Goal: Navigation & Orientation: Find specific page/section

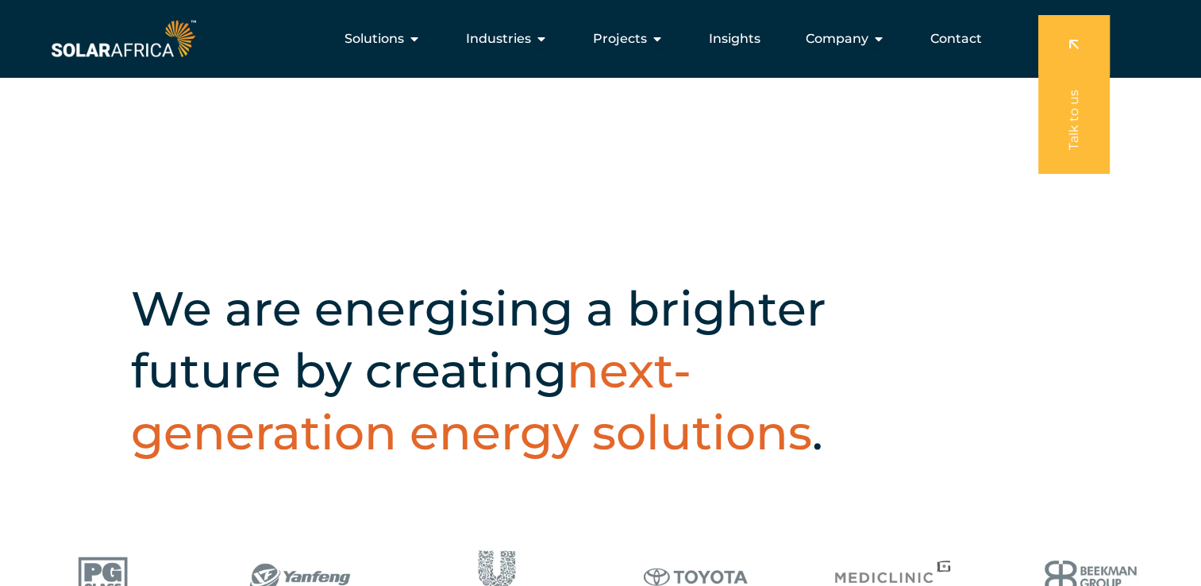
scroll to position [372, 0]
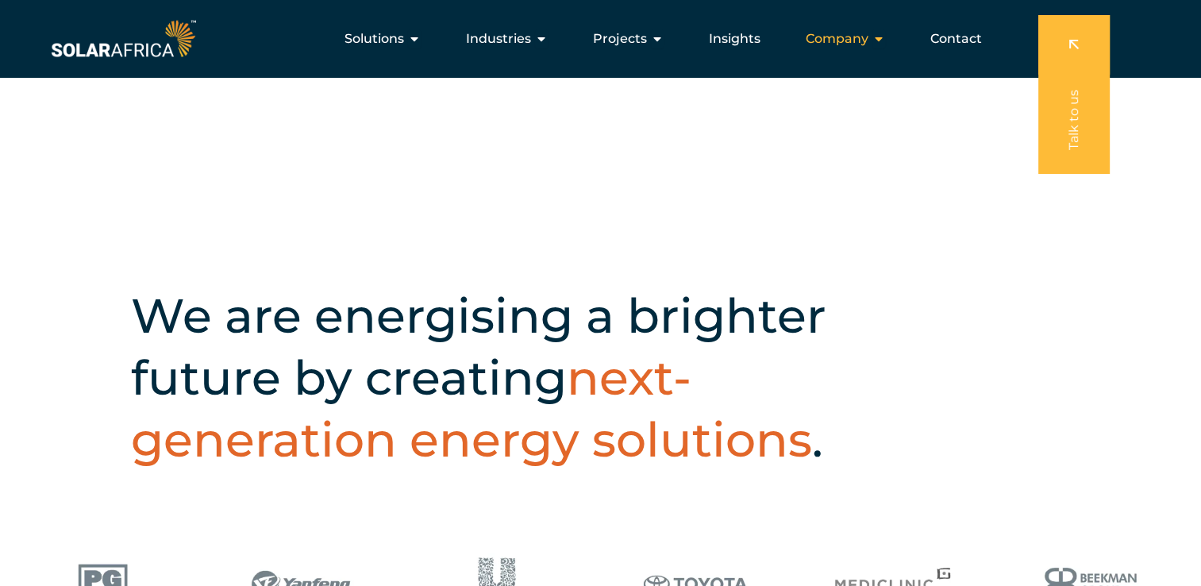
click at [829, 40] on span "Company" at bounding box center [837, 38] width 63 height 19
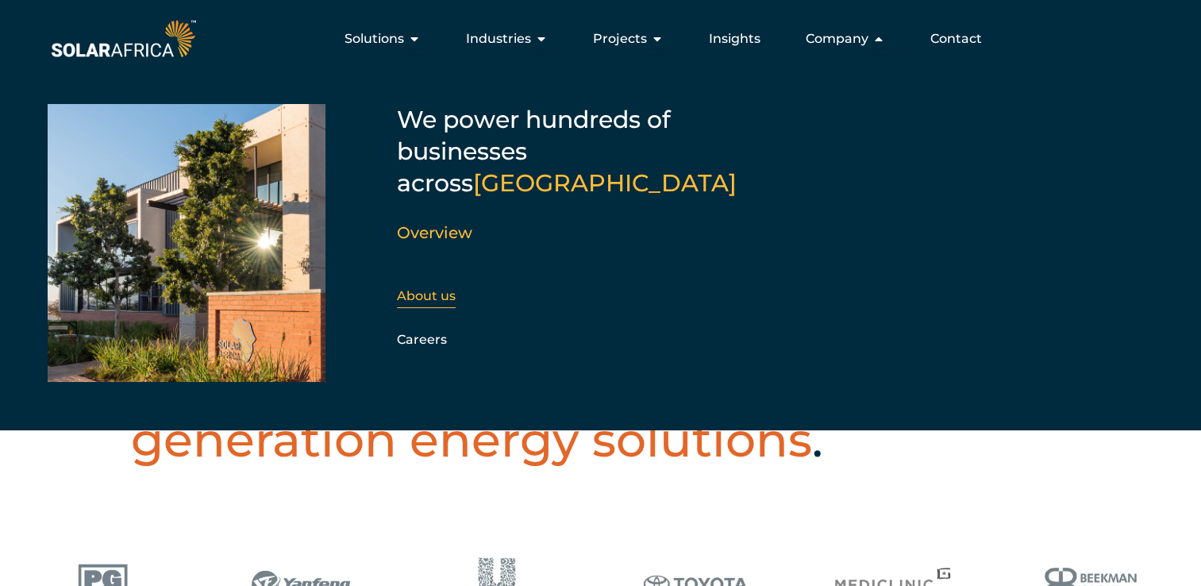
click at [436, 284] on div "About us" at bounding box center [482, 296] width 171 height 24
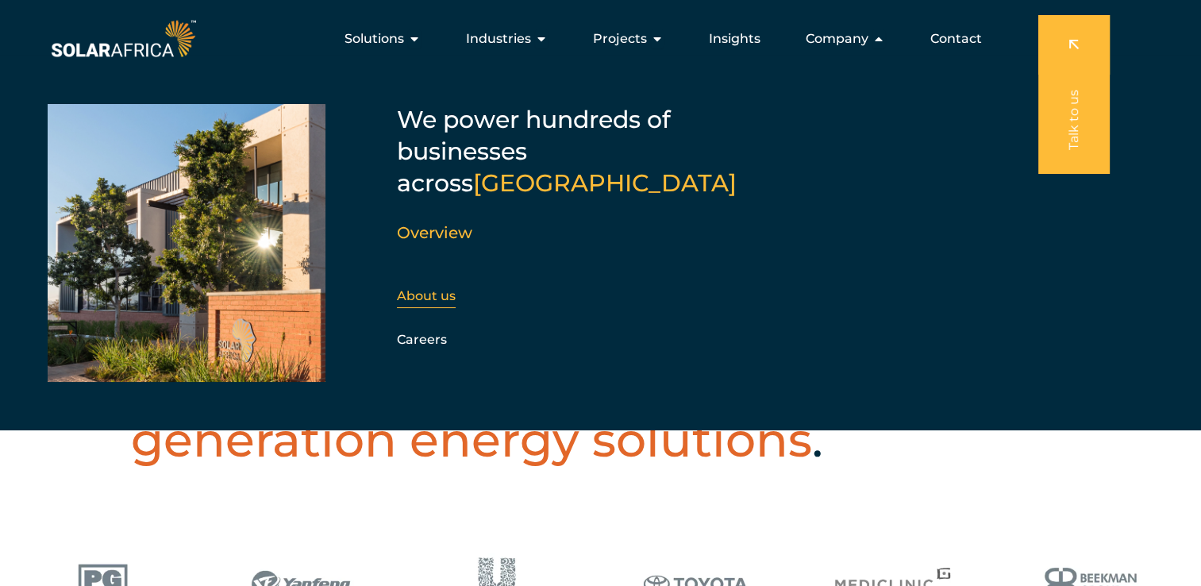
click at [439, 288] on link "About us" at bounding box center [426, 295] width 59 height 15
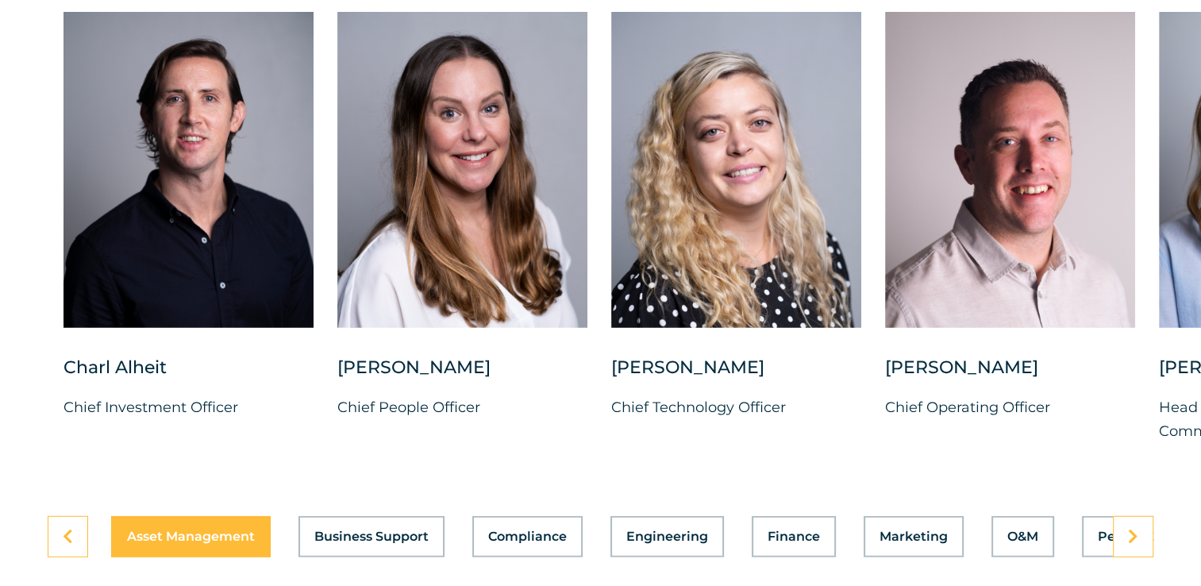
scroll to position [4051, 0]
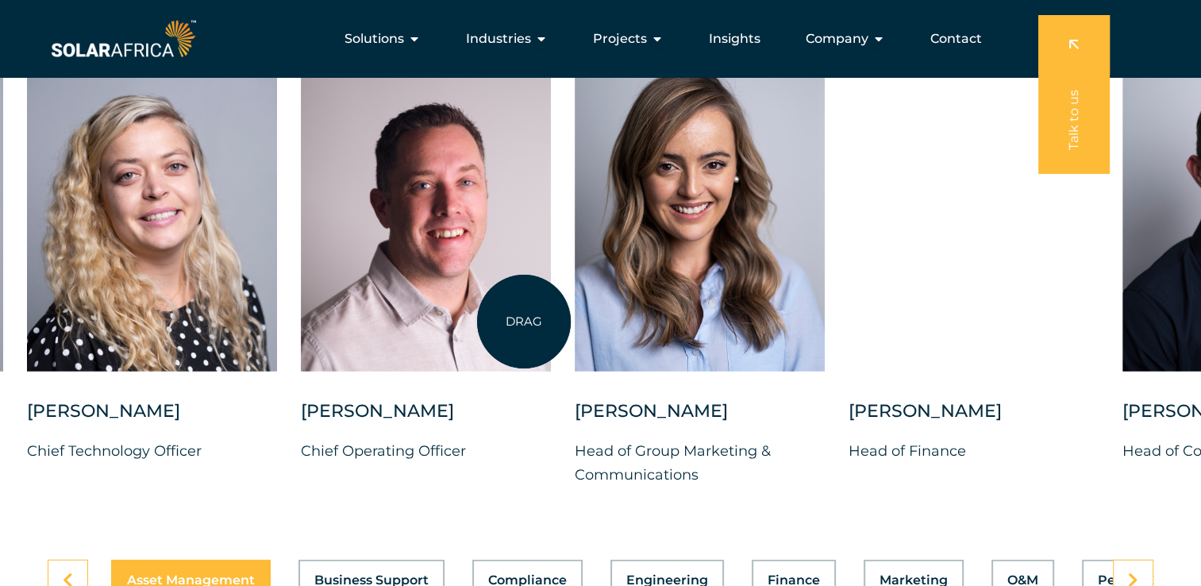
drag, startPoint x: 1029, startPoint y: 329, endPoint x: 524, endPoint y: 321, distance: 504.8
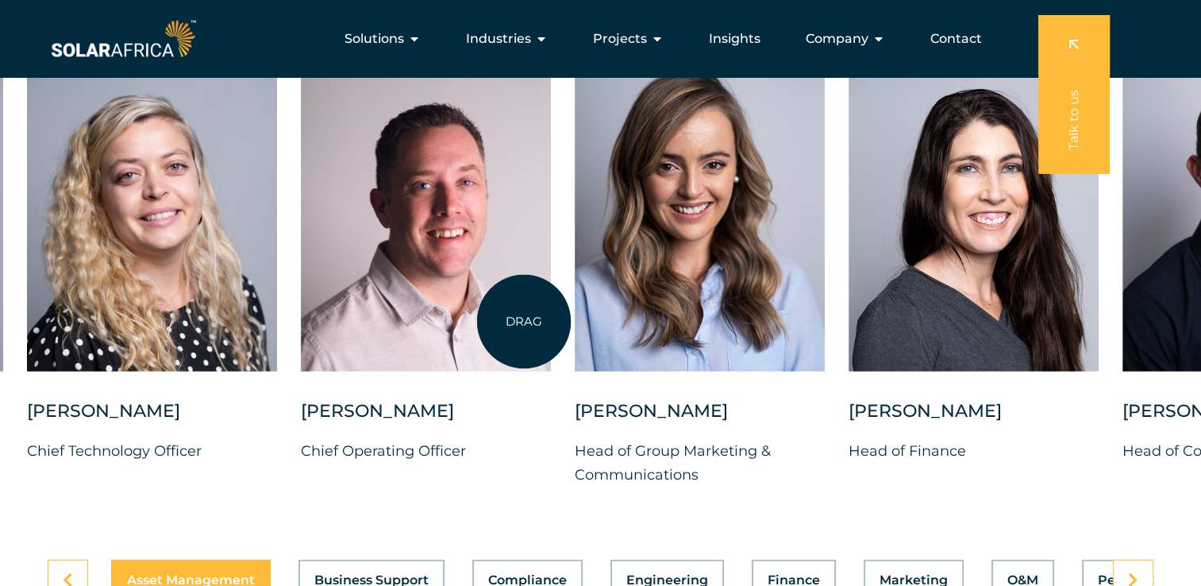
click at [524, 321] on div at bounding box center [426, 214] width 250 height 316
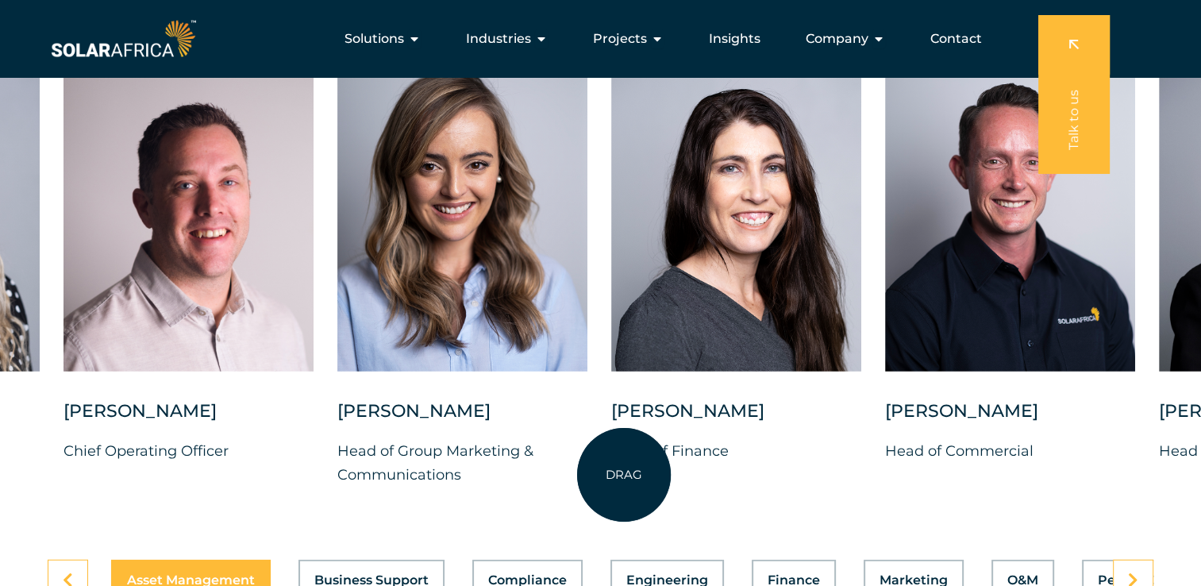
scroll to position [5109, 0]
